Goal: Information Seeking & Learning: Learn about a topic

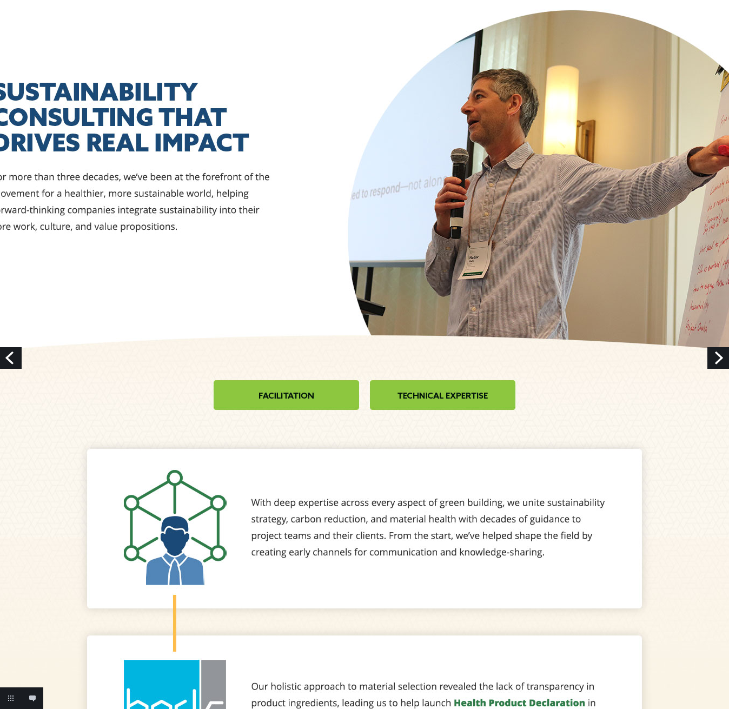
scroll to position [57, 0]
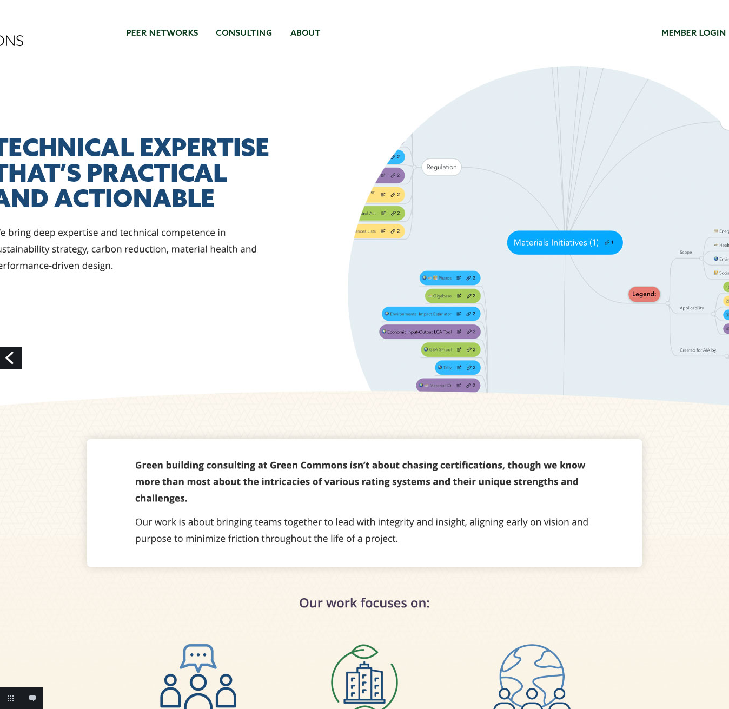
drag, startPoint x: 452, startPoint y: 452, endPoint x: 101, endPoint y: 0, distance: 572.2
